Goal: Check status

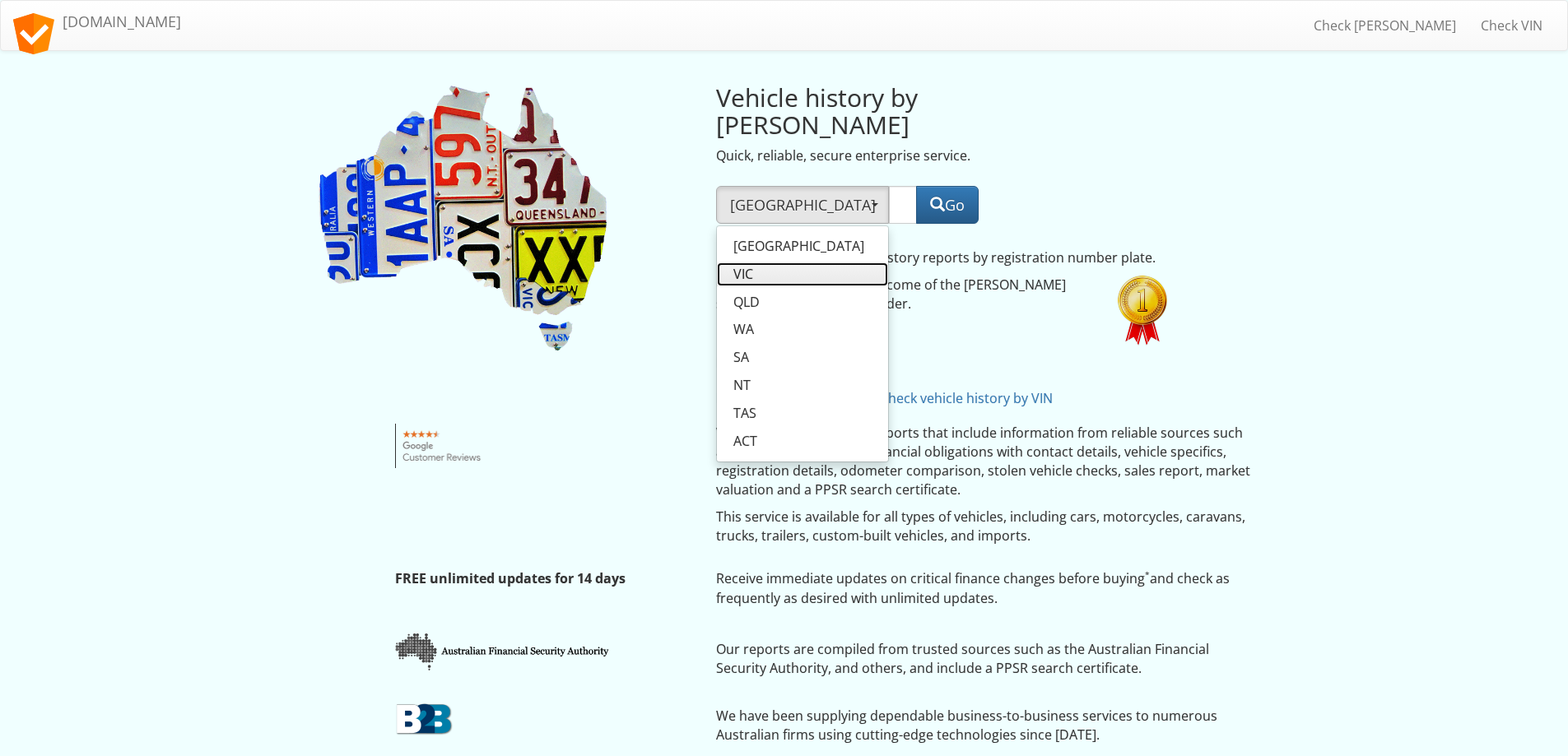
click at [748, 265] on span "VIC" at bounding box center [743, 275] width 19 height 19
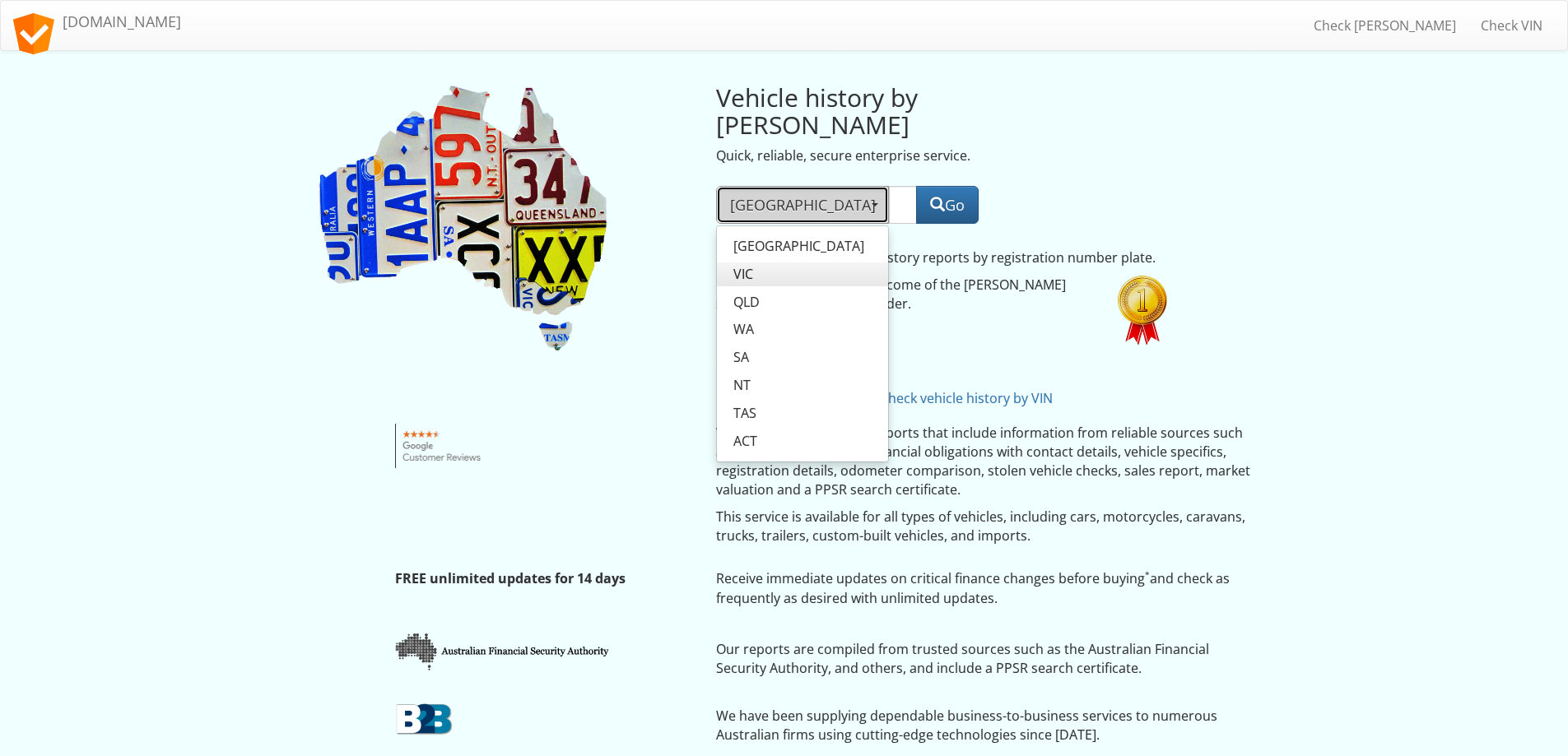
select select "VIC"
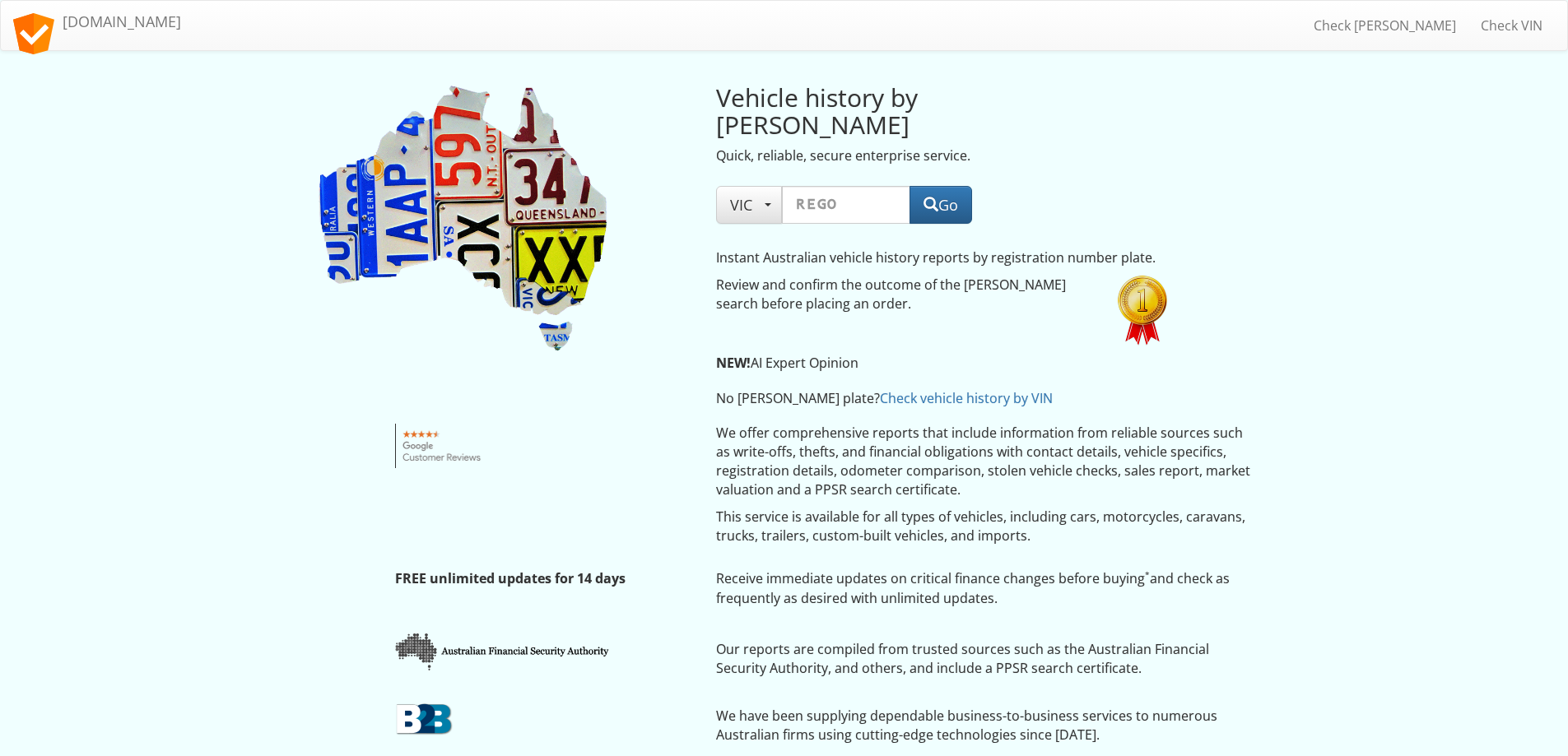
click at [668, 246] on div "Vehicle history by [PERSON_NAME] Quick, reliable, secure enterprise service. [G…" at bounding box center [784, 242] width 964 height 348
click at [817, 186] on input "text" at bounding box center [846, 204] width 129 height 38
paste input "2AJ2VZ"
type input "2AJ2VZ"
click at [941, 186] on button "Go" at bounding box center [940, 204] width 63 height 38
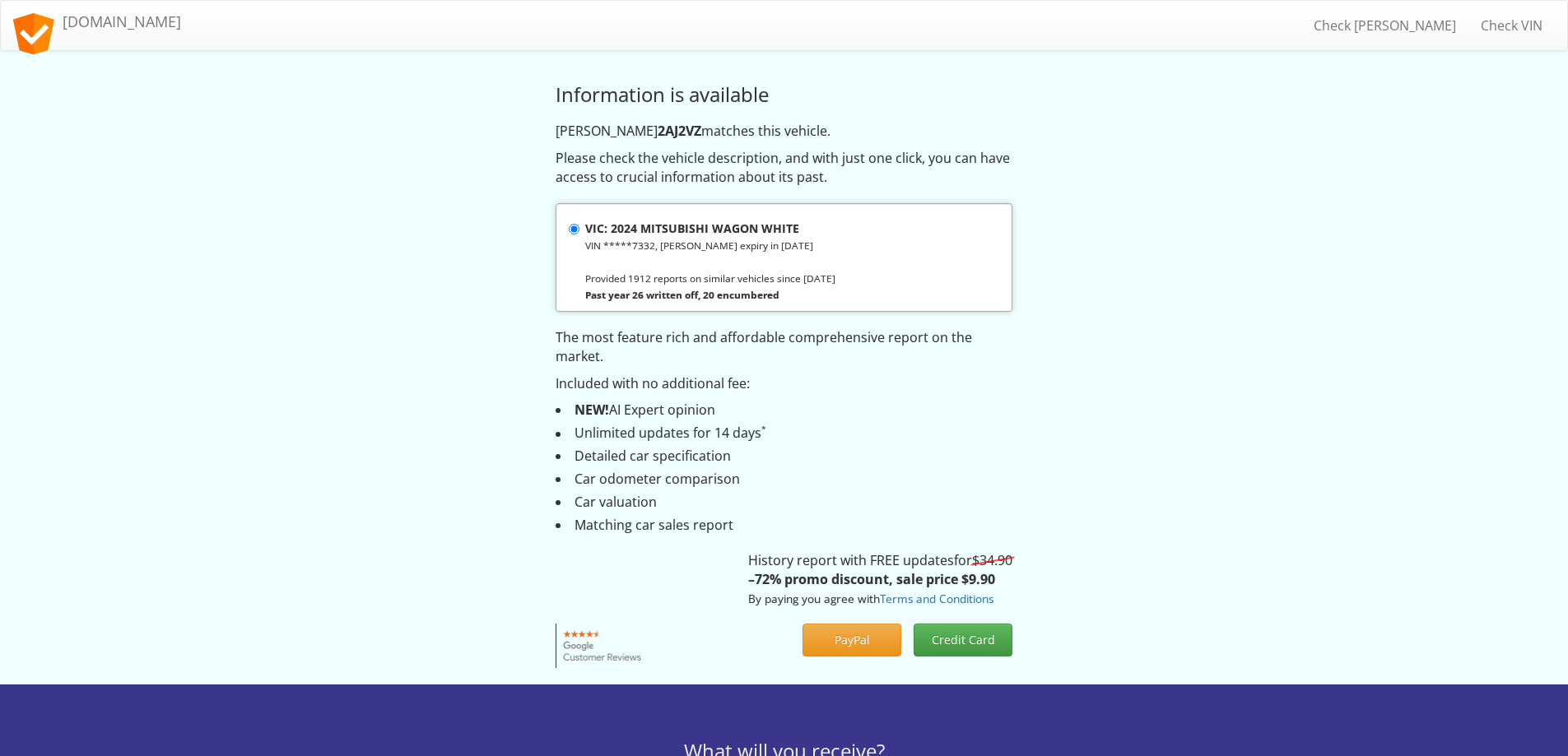
drag, startPoint x: 610, startPoint y: 227, endPoint x: 706, endPoint y: 230, distance: 96.0
click at [706, 230] on strong "VIC: 2024 MITSUBISHI WAGON WHITE" at bounding box center [692, 228] width 214 height 15
copy strong "2024 MITSUBISHI"
